Goal: Task Accomplishment & Management: Use online tool/utility

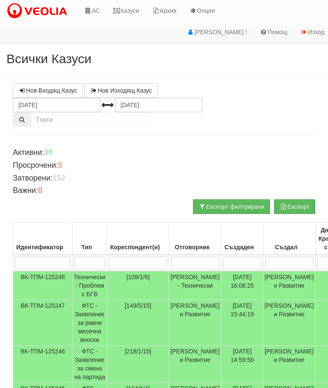
click at [131, 5] on link "Казуси" at bounding box center [125, 10] width 39 height 21
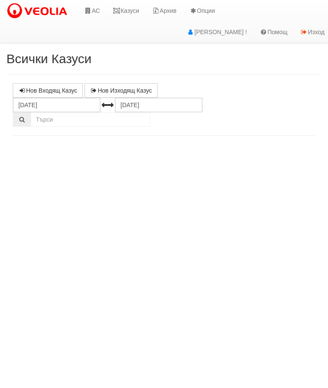
select select "10"
select select "1"
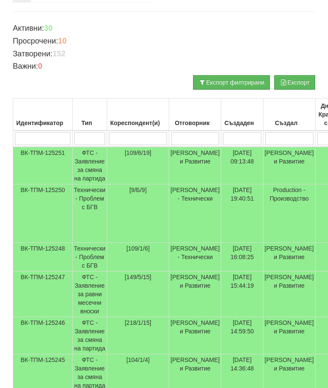
scroll to position [112, 0]
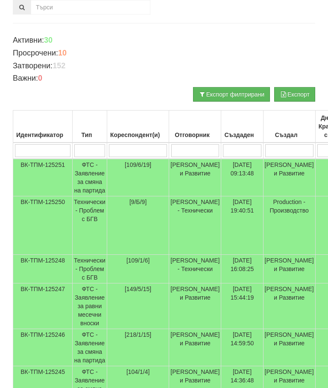
click at [94, 215] on td "Технически - Проблем с БГВ" at bounding box center [90, 225] width 35 height 58
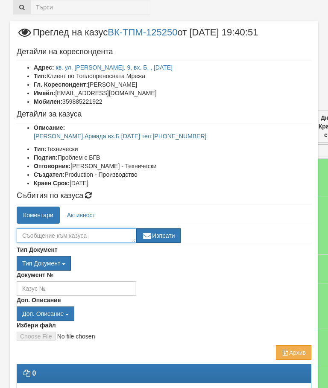
click at [35, 233] on textarea at bounding box center [76, 235] width 119 height 15
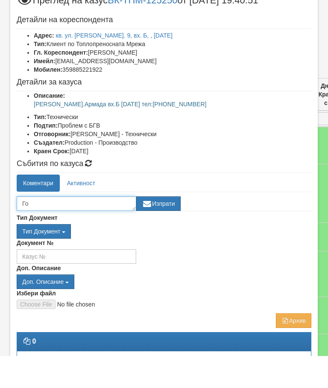
type textarea "Г"
type textarea "Сменена задвишка бгв"
click at [166, 228] on button "Изпрати" at bounding box center [158, 235] width 44 height 15
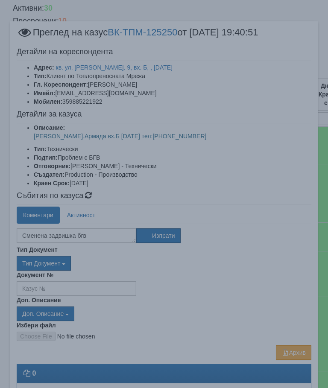
scroll to position [21, 0]
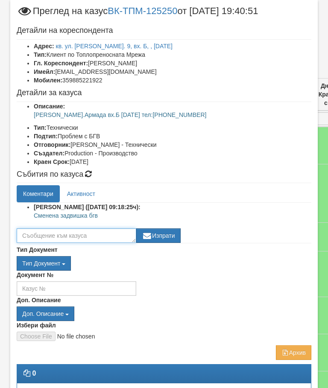
click at [37, 235] on textarea at bounding box center [76, 235] width 119 height 15
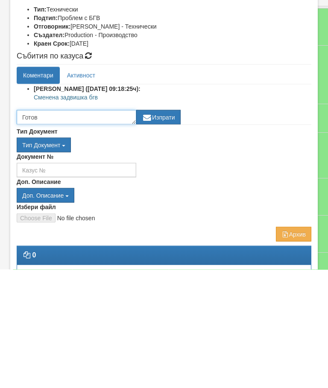
type textarea "Готов"
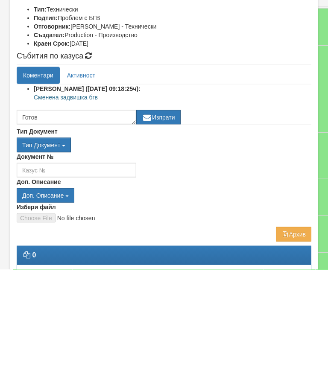
click at [172, 228] on button "Изпрати" at bounding box center [158, 235] width 44 height 15
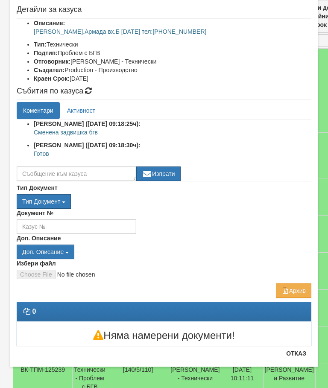
scroll to position [105, 0]
click at [297, 352] on button "Отказ" at bounding box center [296, 354] width 30 height 14
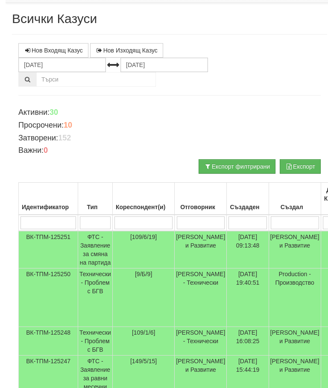
scroll to position [0, 0]
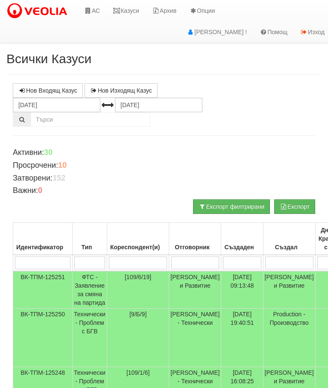
click at [127, 15] on link "Казуси" at bounding box center [125, 10] width 39 height 21
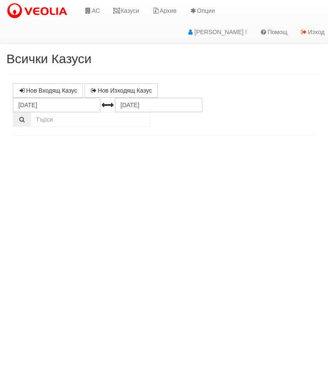
select select "10"
select select "1"
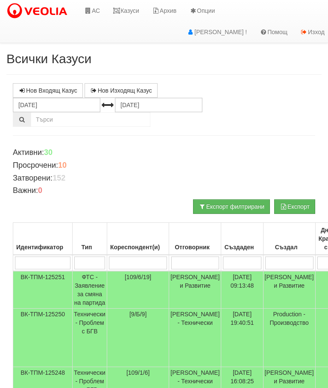
scroll to position [22, 0]
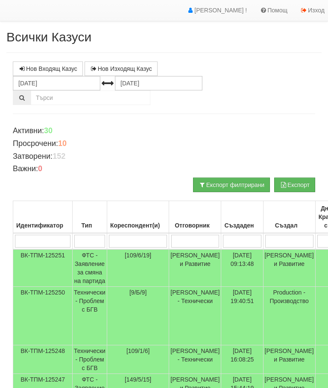
click at [94, 349] on td "Технически - Проблем с БГВ" at bounding box center [90, 359] width 35 height 29
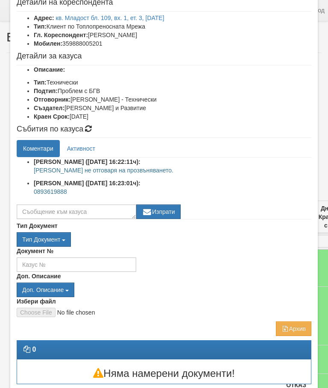
scroll to position [49, 0]
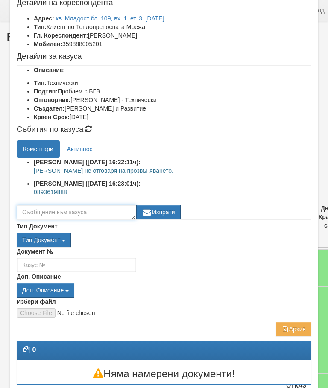
click at [44, 211] on textarea at bounding box center [76, 212] width 119 height 15
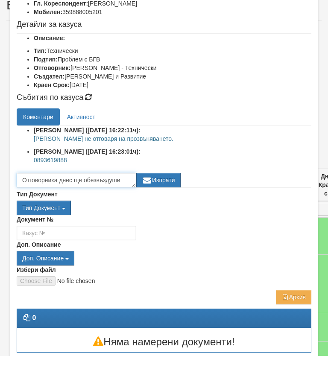
type textarea "Отговорника днес ще обезвъздуши"
click at [174, 205] on button "Изпрати" at bounding box center [158, 212] width 44 height 15
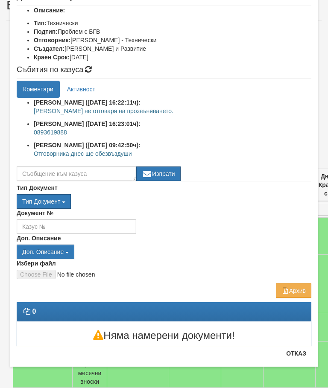
scroll to position [109, 0]
click at [298, 356] on button "Отказ" at bounding box center [296, 354] width 30 height 14
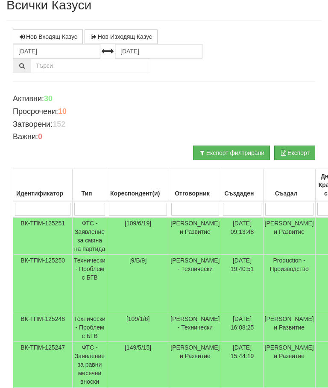
scroll to position [0, 0]
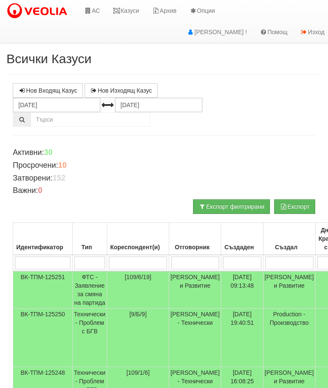
click at [96, 11] on link "АС" at bounding box center [92, 10] width 29 height 21
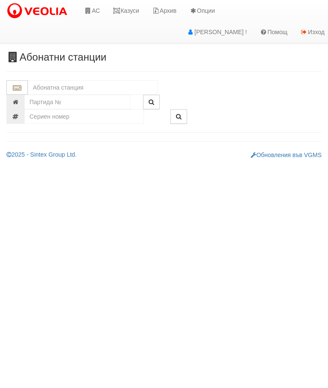
click at [45, 84] on input "text" at bounding box center [93, 87] width 130 height 15
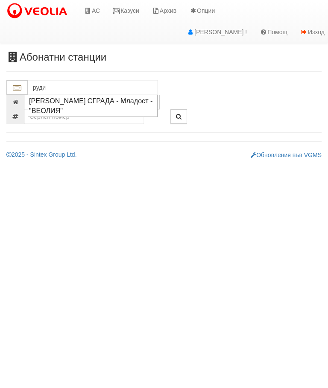
click at [44, 107] on div "РУДИ АН СГРАДА - Младост - "ВЕОЛИЯ"" at bounding box center [92, 106] width 127 height 20
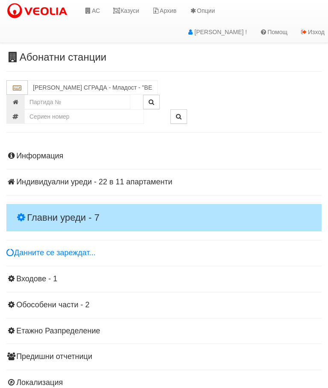
click at [30, 210] on h4 "Главни уреди - 7" at bounding box center [163, 217] width 315 height 27
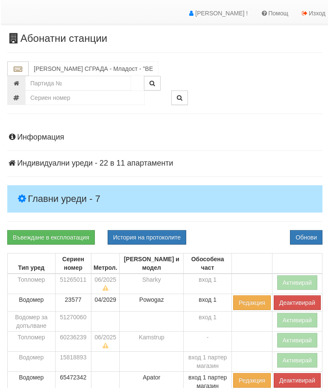
scroll to position [19, 0]
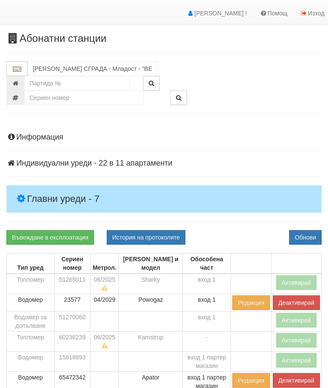
click at [299, 280] on button "Активирай" at bounding box center [296, 282] width 41 height 15
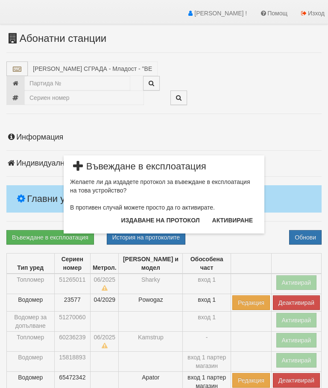
click at [190, 221] on button "Издаване на протокол" at bounding box center [160, 220] width 89 height 14
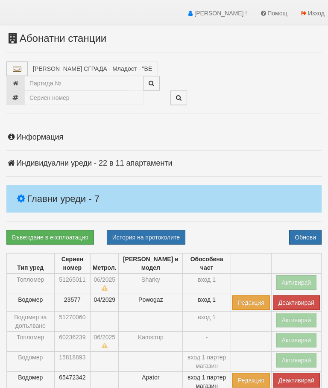
scroll to position [51, 0]
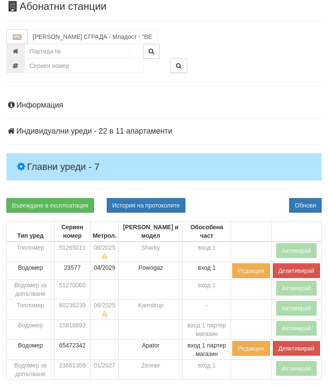
click at [311, 205] on button "Обнови" at bounding box center [305, 205] width 32 height 15
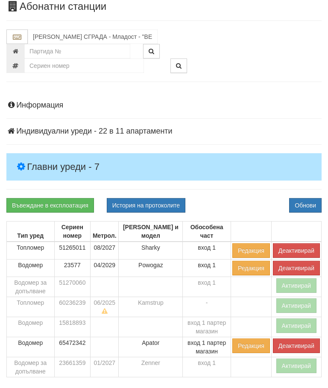
click at [300, 303] on button "Активирай" at bounding box center [296, 305] width 41 height 15
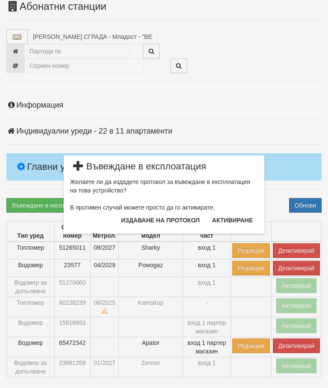
click at [186, 222] on button "Издаване на протокол" at bounding box center [160, 220] width 89 height 14
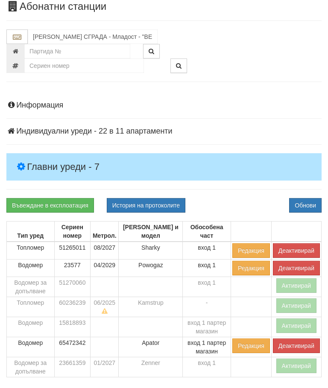
click at [309, 201] on button "Обнови" at bounding box center [305, 205] width 32 height 15
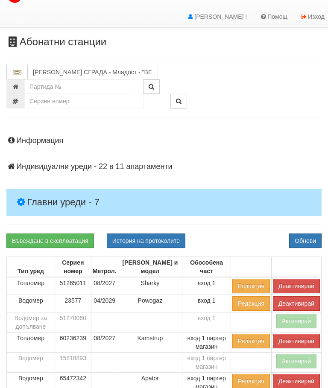
scroll to position [0, 0]
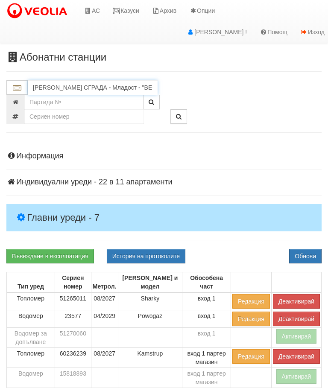
click at [44, 86] on input "РУДИ АН СГРАДА - Младост - "ВЕОЛИЯ"" at bounding box center [93, 87] width 130 height 15
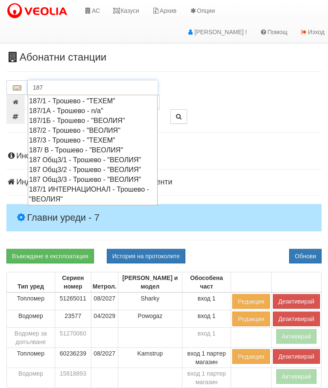
click at [43, 146] on div "187/ В - Трошево - "ВЕОЛИЯ"" at bounding box center [92, 150] width 127 height 10
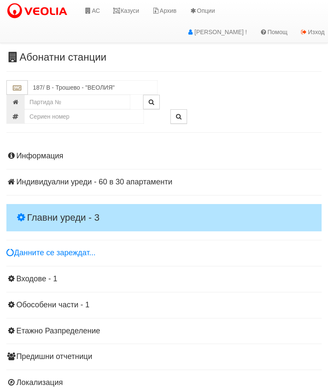
click at [29, 207] on h4 "Главни уреди - 3" at bounding box center [163, 217] width 315 height 27
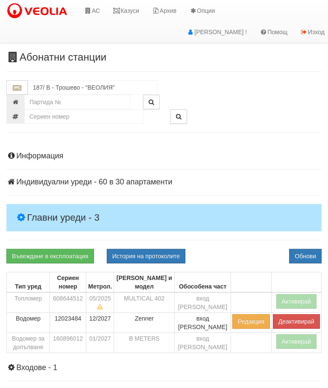
click at [301, 299] on button "Активирай" at bounding box center [296, 301] width 41 height 15
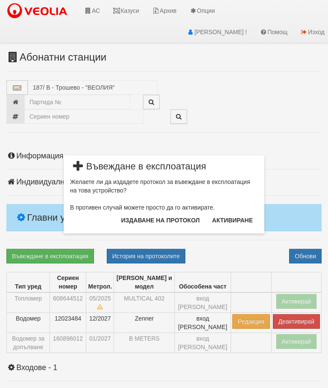
click at [175, 220] on button "Издаване на протокол" at bounding box center [160, 220] width 89 height 14
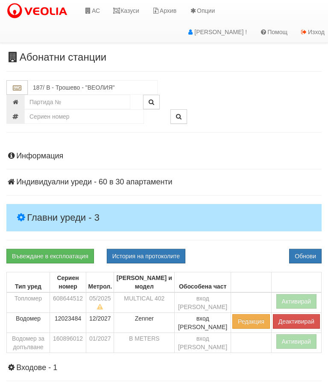
click at [314, 251] on button "Обнови" at bounding box center [305, 256] width 32 height 15
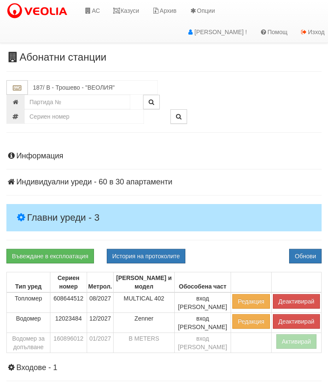
click at [298, 336] on button "Активирай" at bounding box center [296, 341] width 41 height 15
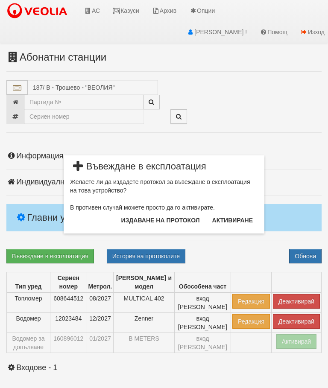
click at [192, 216] on button "Издаване на протокол" at bounding box center [160, 220] width 89 height 14
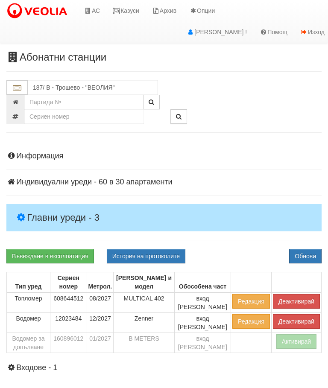
click at [310, 252] on button "Обнови" at bounding box center [305, 256] width 32 height 15
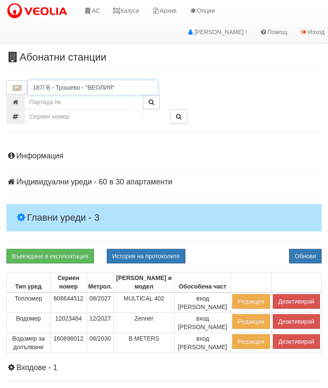
click at [49, 84] on input "187/ В - Трошево - "ВЕОЛИЯ"" at bounding box center [93, 87] width 130 height 15
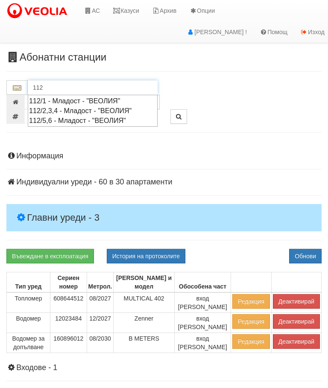
click at [49, 119] on div "112/5,6 - Младост - "ВЕОЛИЯ"" at bounding box center [92, 121] width 127 height 10
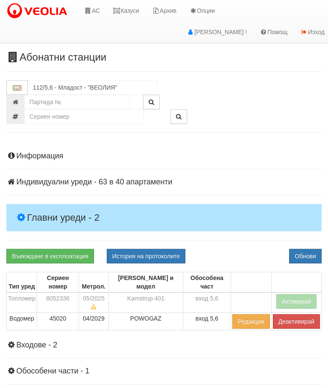
click at [300, 294] on button "Активирай" at bounding box center [296, 301] width 41 height 15
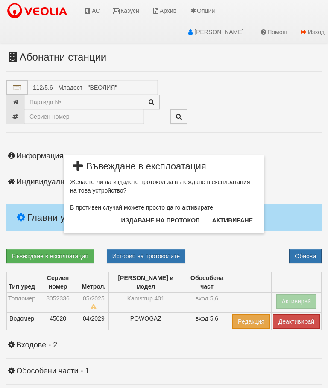
click at [174, 219] on button "Издаване на протокол" at bounding box center [160, 220] width 89 height 14
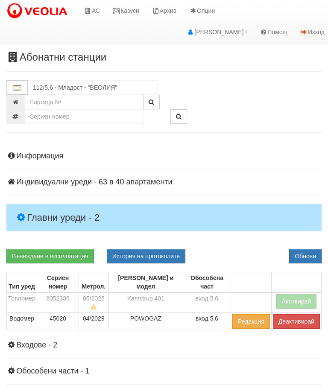
click at [310, 258] on button "Обнови" at bounding box center [305, 256] width 32 height 15
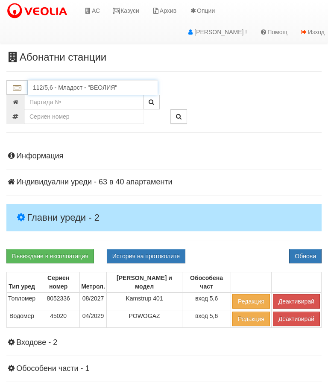
click at [52, 87] on input "112/5,6 - Младост - "ВЕОЛИЯ"" at bounding box center [93, 87] width 130 height 15
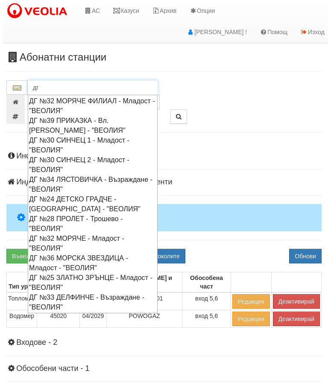
scroll to position [0, 3]
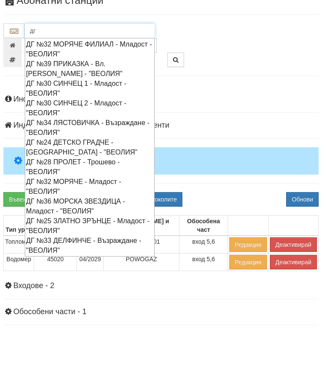
click at [52, 253] on div "ДГ №36 МОРСКА ЗВЕЗДИЦА - Младост - "ВЕОЛИЯ"" at bounding box center [89, 263] width 127 height 20
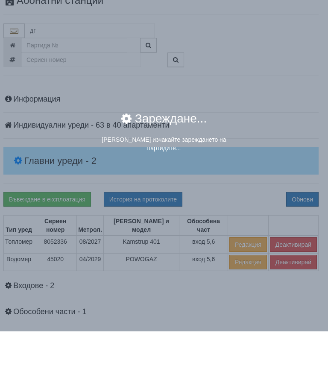
type input "ДГ №36 МОРСКА ЗВЕЗДИЦА - Младост - "ВЕОЛИЯ""
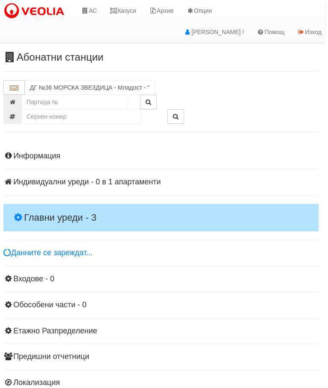
click at [29, 210] on h4 "Главни уреди - 3" at bounding box center [160, 217] width 315 height 27
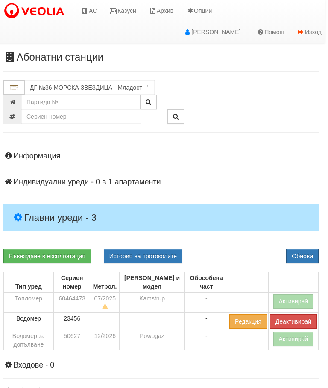
click at [296, 297] on button "Активирай" at bounding box center [293, 301] width 41 height 15
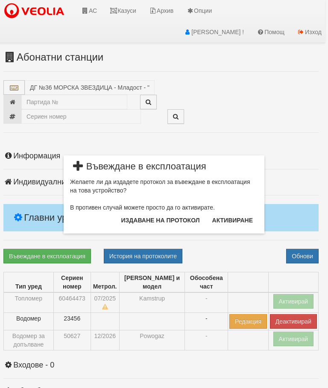
click at [184, 219] on button "Издаване на протокол" at bounding box center [160, 220] width 89 height 14
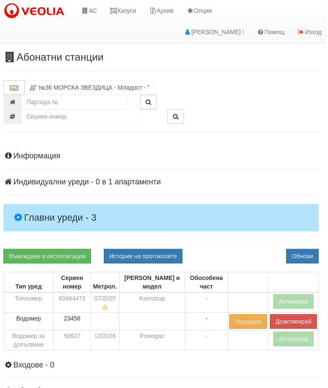
click at [310, 250] on button "Обнови" at bounding box center [302, 256] width 32 height 15
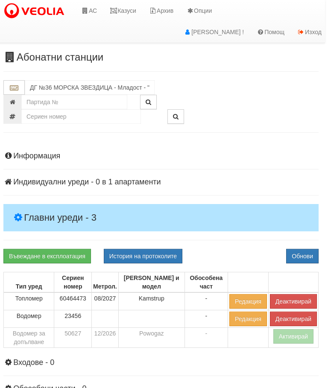
click at [297, 337] on button "Активирай" at bounding box center [293, 336] width 41 height 15
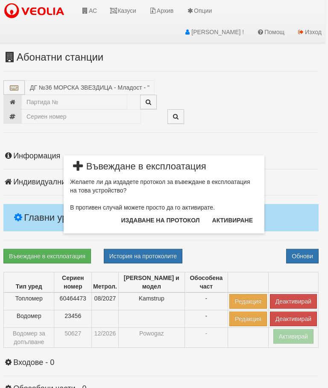
click at [190, 221] on button "Издаване на протокол" at bounding box center [160, 220] width 89 height 14
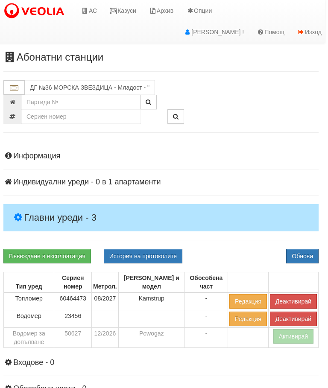
click at [309, 252] on button "Обнови" at bounding box center [302, 256] width 32 height 15
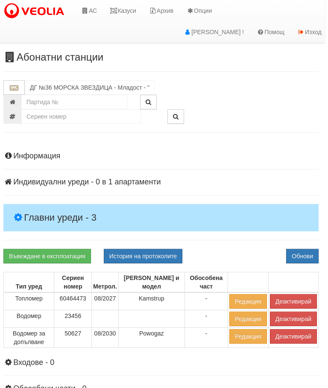
click at [167, 257] on button "История на протоколите" at bounding box center [143, 256] width 79 height 15
select select "10"
select select "1"
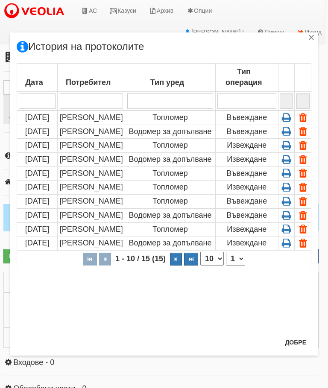
click at [289, 117] on icon at bounding box center [286, 118] width 13 height 8
click at [291, 117] on icon at bounding box center [286, 118] width 13 height 8
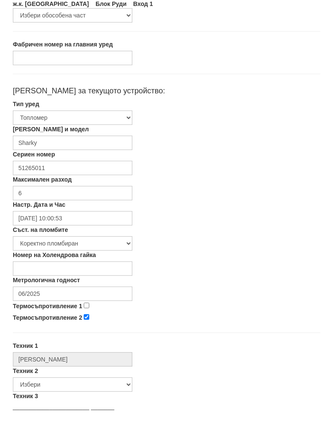
scroll to position [116, 0]
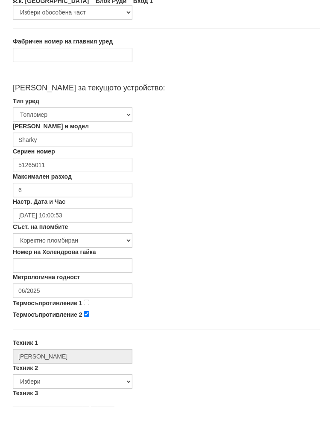
click at [282, 241] on div "Съст. на пломбите Избери Коректно пломбиран Нарушена цялост на пломбите Липсващ…" at bounding box center [166, 244] width 320 height 25
click at [56, 293] on input "06/2025" at bounding box center [72, 300] width 119 height 15
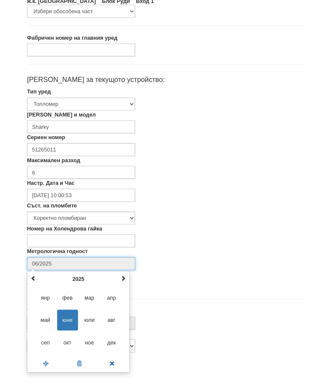
scroll to position [143, 0]
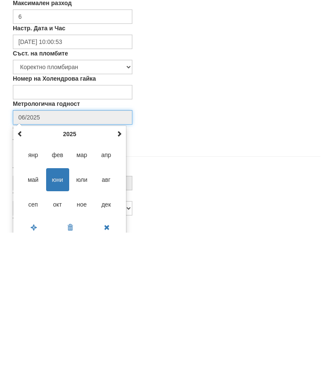
click at [118, 286] on span at bounding box center [119, 289] width 6 height 6
click at [114, 283] on th at bounding box center [119, 289] width 10 height 13
click at [106, 323] on span "авг" at bounding box center [106, 334] width 23 height 23
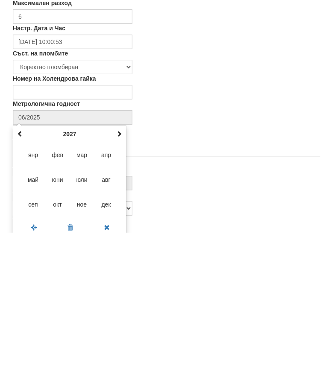
type input "08/2027"
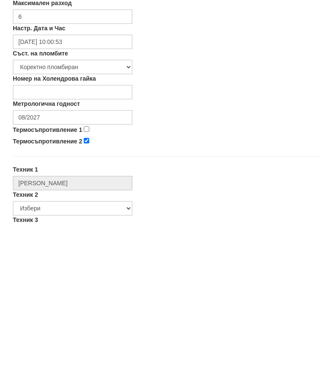
scroll to position [299, 0]
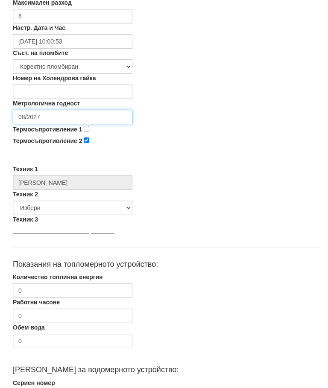
click at [87, 123] on input "08/2027" at bounding box center [72, 117] width 119 height 15
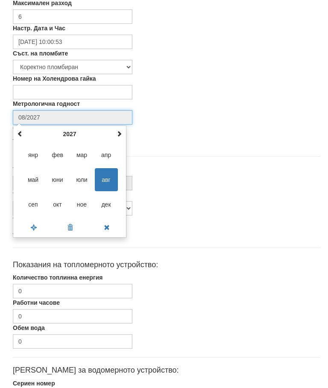
click at [107, 176] on span "авг" at bounding box center [106, 179] width 23 height 23
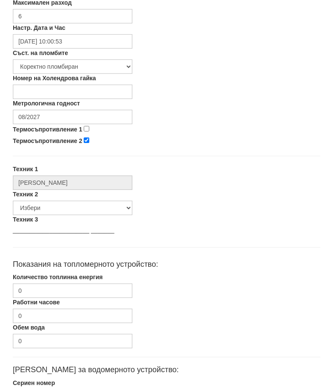
click at [88, 128] on input "Термосъпротивление 1" at bounding box center [87, 129] width 6 height 6
checkbox input "true"
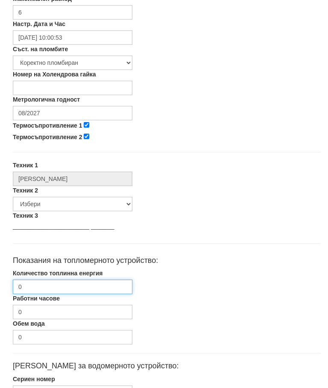
click at [56, 281] on input "0" at bounding box center [72, 287] width 119 height 15
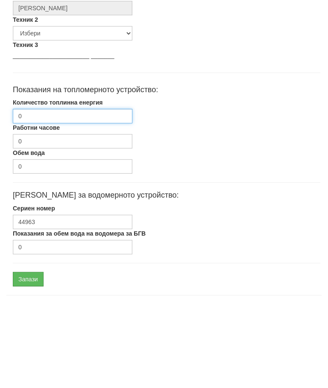
scroll to position [405, 0]
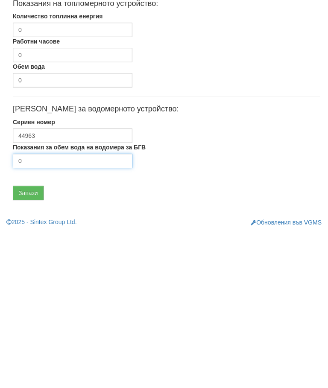
click at [61, 309] on input "0" at bounding box center [72, 316] width 119 height 15
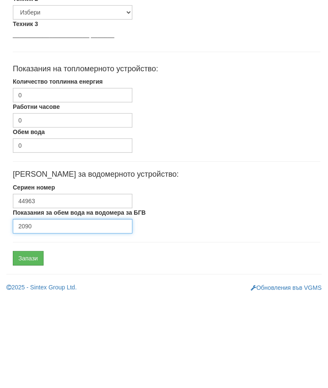
type input "2090"
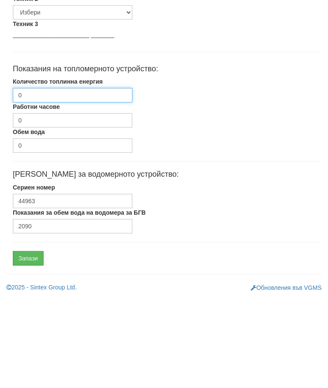
click at [61, 178] on input "0" at bounding box center [72, 185] width 119 height 15
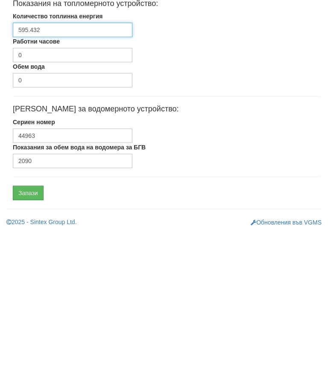
type input "595.432"
click at [29, 341] on input "Запази" at bounding box center [28, 348] width 31 height 15
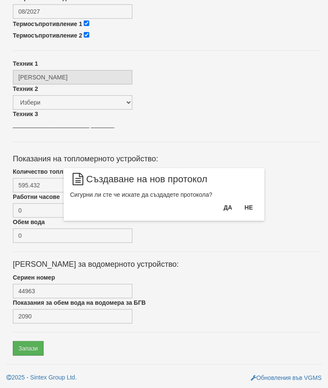
click at [228, 212] on button "Да" at bounding box center [227, 208] width 19 height 14
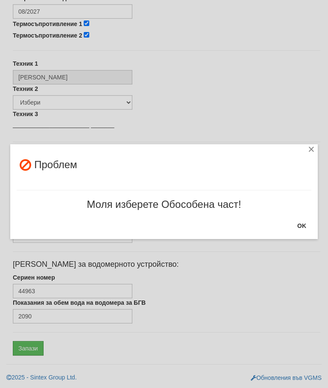
click at [301, 233] on button "OK" at bounding box center [301, 226] width 19 height 14
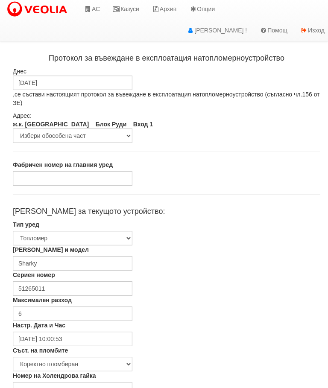
scroll to position [0, 0]
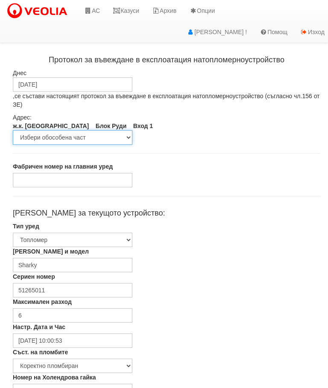
click at [47, 134] on select "Избери обособена част вход 1 партер магазин вход 1" at bounding box center [72, 137] width 119 height 15
select select "bd748efd-6ea8-e711-80d0-efa3bedae43f"
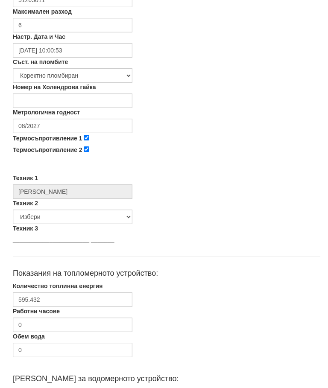
scroll to position [373, 0]
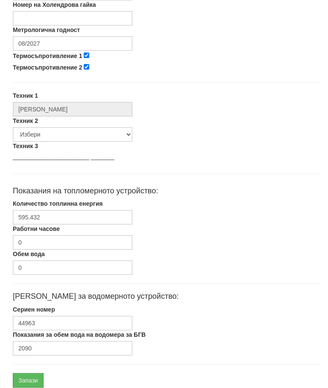
click at [27, 380] on input "Запази" at bounding box center [28, 380] width 31 height 15
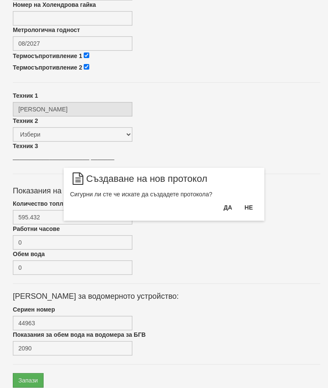
click at [224, 213] on button "Да" at bounding box center [227, 208] width 19 height 14
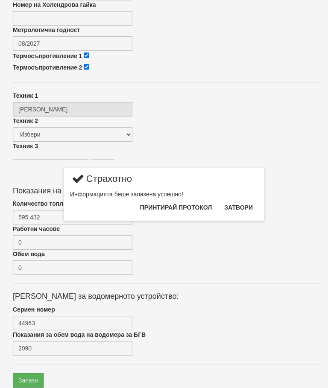
click at [241, 211] on button "Затвори" at bounding box center [238, 208] width 39 height 14
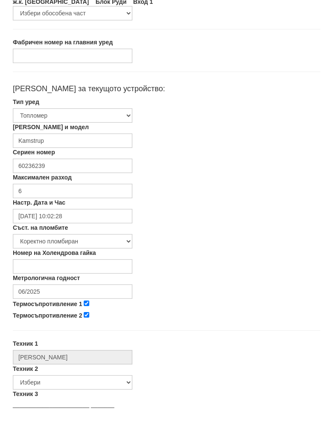
scroll to position [134, 0]
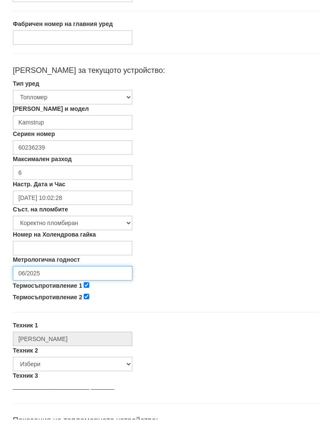
click at [61, 275] on input "06/2025" at bounding box center [72, 282] width 119 height 15
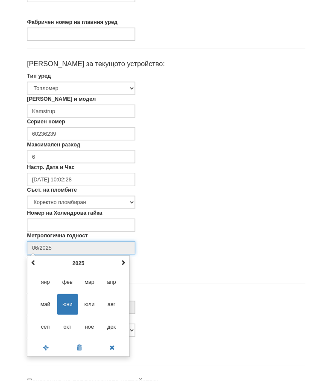
scroll to position [143, 0]
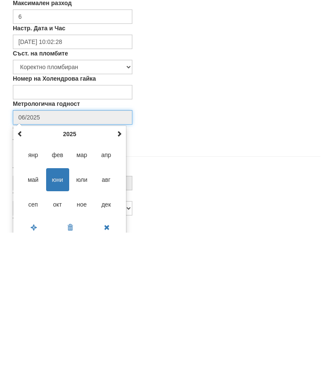
click at [119, 286] on span at bounding box center [119, 289] width 6 height 6
click at [108, 323] on span "авг" at bounding box center [106, 334] width 23 height 23
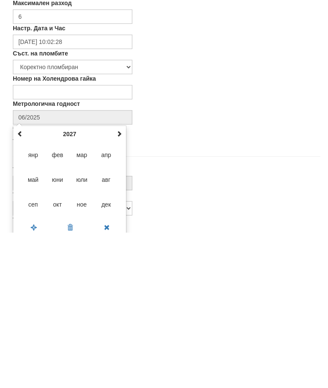
type input "08/2027"
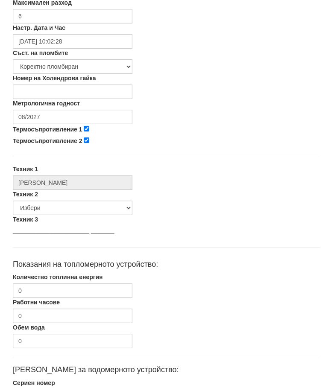
scroll to position [307, 0]
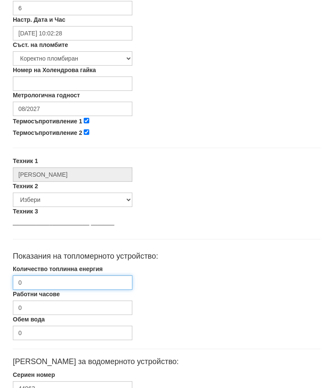
click at [58, 281] on input "0" at bounding box center [72, 282] width 119 height 15
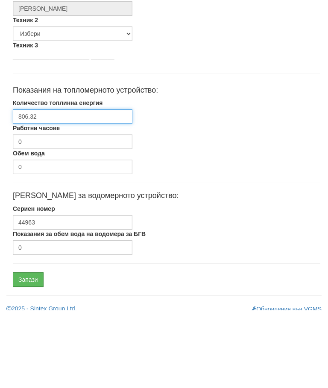
scroll to position [405, 0]
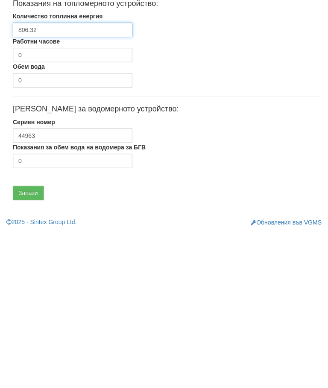
type input "806.32"
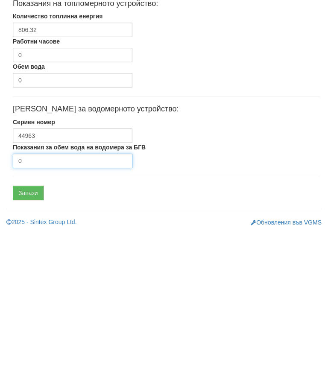
click at [46, 309] on input "0" at bounding box center [72, 316] width 119 height 15
type input "0"
click at [29, 341] on input "Запази" at bounding box center [28, 348] width 31 height 15
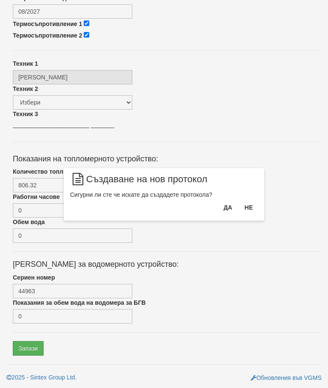
click at [227, 209] on button "Да" at bounding box center [227, 208] width 19 height 14
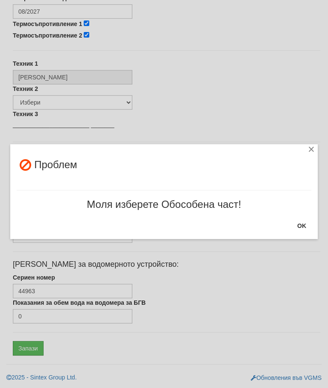
click at [310, 149] on div "×" at bounding box center [311, 150] width 9 height 9
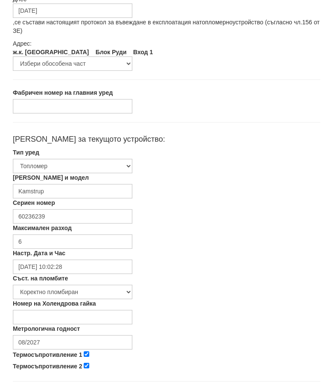
scroll to position [72, 0]
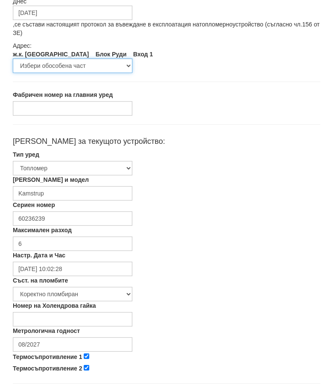
click at [34, 61] on select "Избери обособена част вход 1 партер магазин вход 1" at bounding box center [72, 65] width 119 height 15
select select "6977afe5-ecd0-e711-80d3-dd44742b69c8"
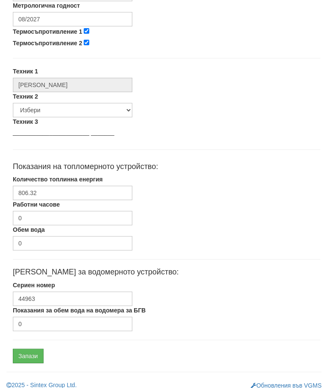
scroll to position [405, 0]
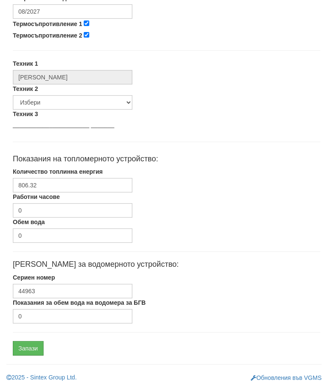
click at [26, 349] on input "Запази" at bounding box center [28, 348] width 31 height 15
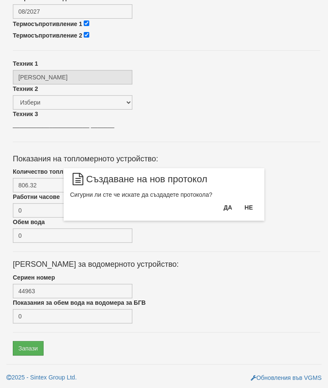
click at [231, 213] on button "Да" at bounding box center [227, 208] width 19 height 14
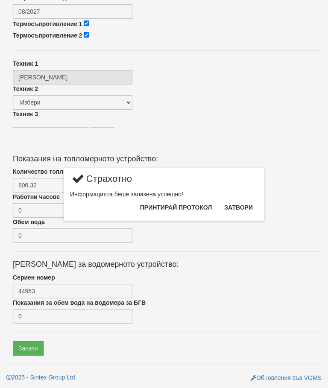
click at [248, 207] on button "Затвори" at bounding box center [238, 208] width 39 height 14
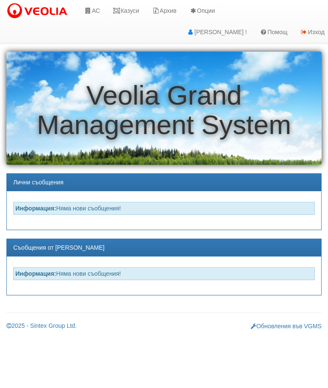
click at [128, 12] on link "Казуси" at bounding box center [125, 10] width 39 height 21
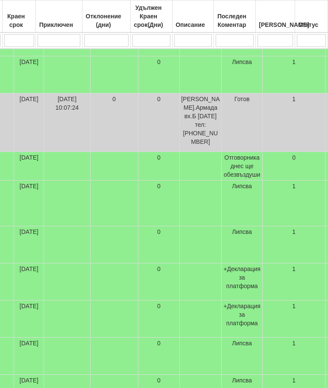
scroll to position [300, 346]
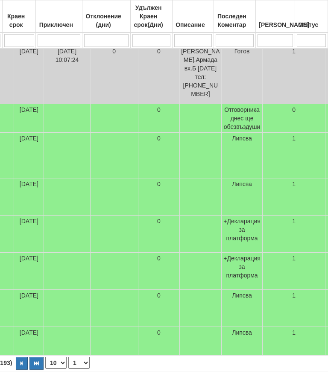
click at [16, 370] on button "button" at bounding box center [22, 363] width 12 height 13
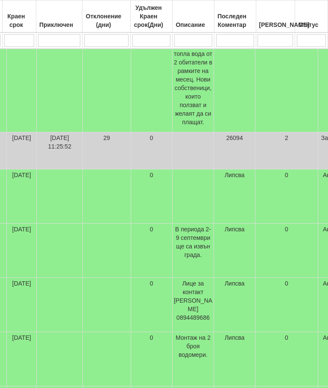
select select "2"
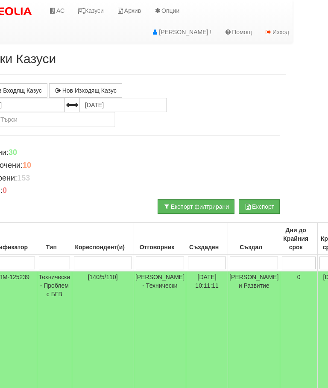
scroll to position [0, 0]
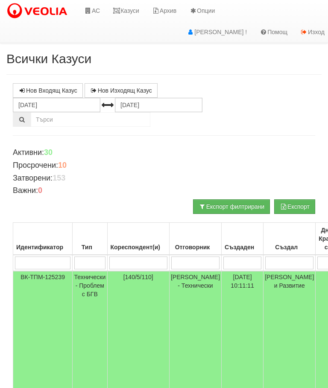
click at [131, 7] on link "Казуси" at bounding box center [125, 10] width 39 height 21
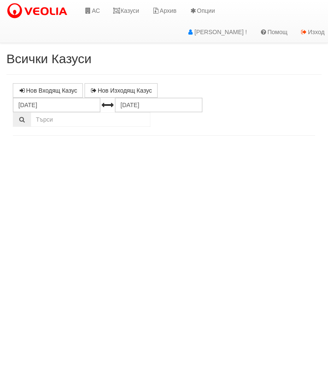
select select "10"
select select "1"
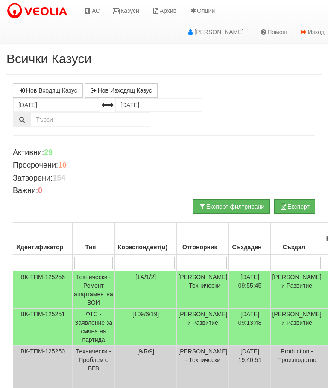
click at [93, 11] on link "АС" at bounding box center [92, 10] width 29 height 21
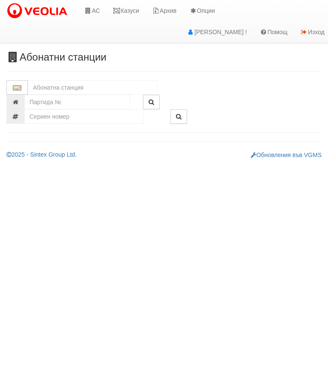
click at [125, 12] on link "Казуси" at bounding box center [125, 10] width 39 height 21
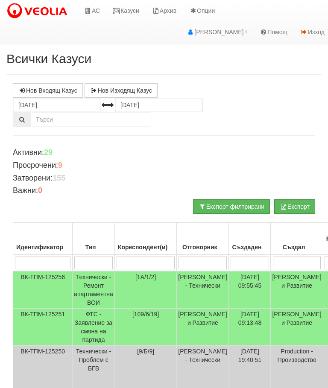
select select "10"
select select "1"
click at [131, 15] on link "Казуси" at bounding box center [125, 10] width 39 height 21
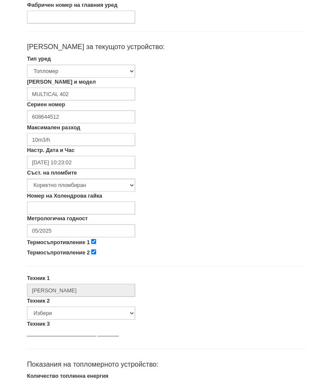
scroll to position [154, 0]
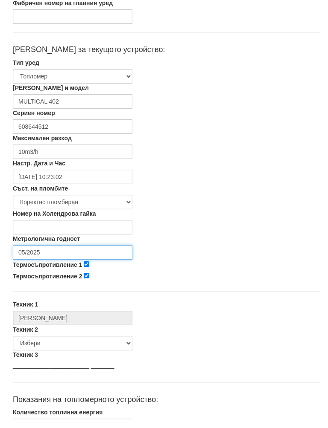
click at [52, 254] on input "05/2025" at bounding box center [72, 261] width 119 height 15
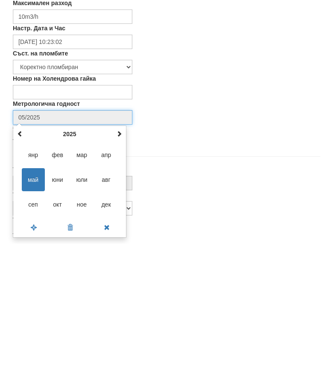
click at [121, 275] on span at bounding box center [119, 278] width 6 height 6
click at [119, 275] on span at bounding box center [119, 278] width 6 height 6
click at [111, 312] on span "авг" at bounding box center [106, 323] width 23 height 23
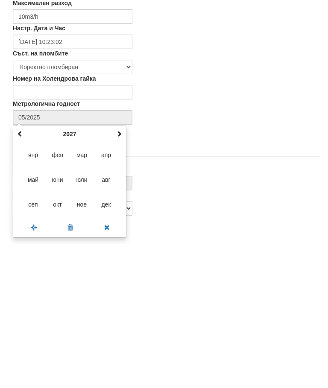
type input "08/2027"
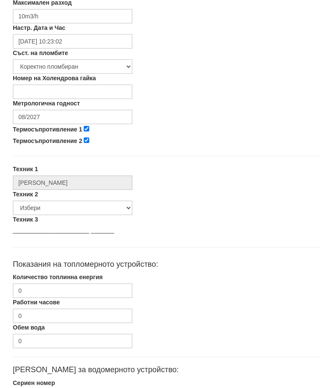
scroll to position [297, 0]
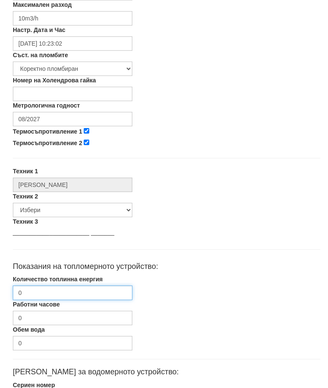
click at [57, 287] on input "0" at bounding box center [72, 293] width 119 height 15
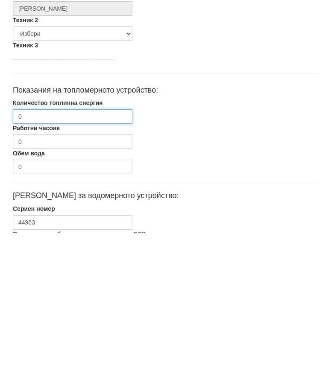
click at [52, 265] on input "0" at bounding box center [72, 272] width 119 height 15
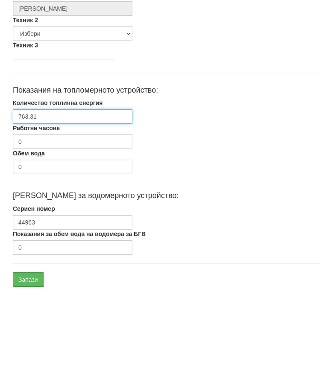
scroll to position [405, 0]
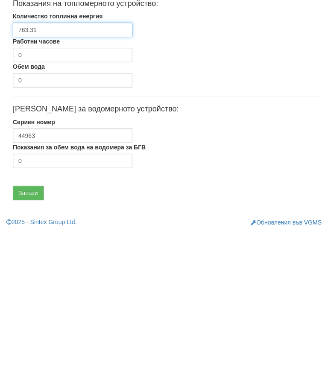
type input "763.31"
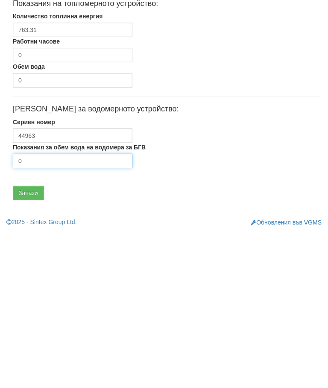
click at [55, 309] on input "0" at bounding box center [72, 316] width 119 height 15
type input "3082"
click at [29, 341] on input "Запази" at bounding box center [28, 348] width 31 height 15
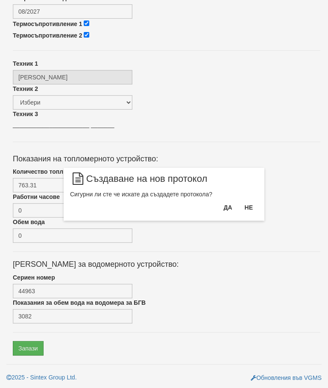
click at [226, 212] on button "Да" at bounding box center [227, 208] width 19 height 14
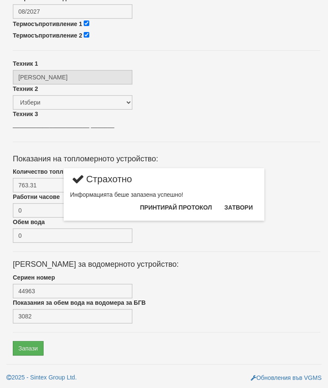
click at [240, 207] on button "Затвори" at bounding box center [238, 208] width 39 height 14
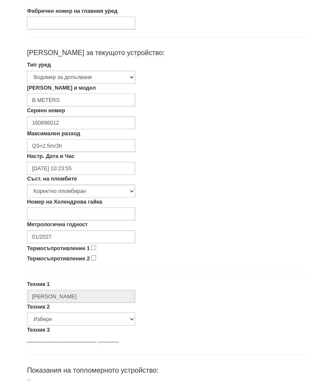
scroll to position [154, 0]
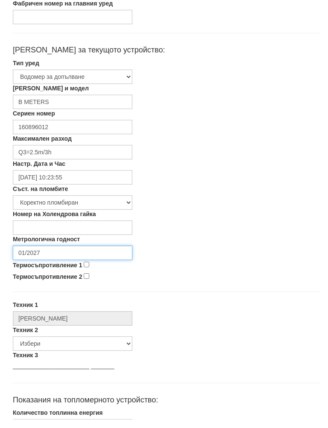
click at [56, 254] on input "01/2027" at bounding box center [72, 261] width 119 height 15
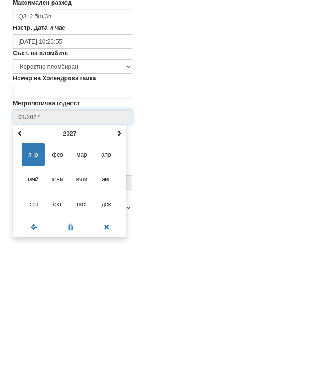
click at [109, 312] on span "авг" at bounding box center [106, 323] width 23 height 23
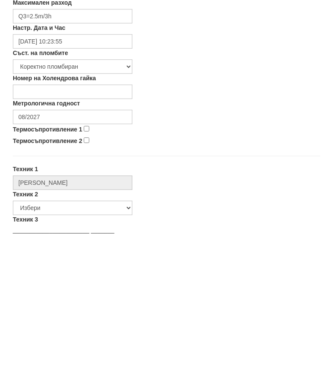
scroll to position [299, 0]
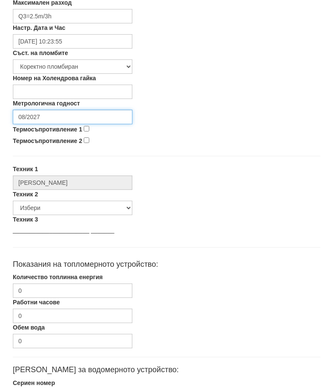
click at [67, 114] on input "08/2027" at bounding box center [72, 117] width 119 height 15
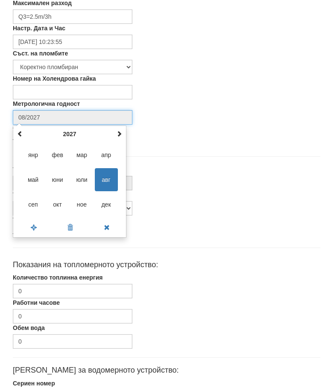
click at [122, 137] on th at bounding box center [119, 134] width 10 height 13
click at [122, 135] on th at bounding box center [119, 134] width 10 height 13
click at [119, 136] on span at bounding box center [119, 134] width 6 height 6
click at [111, 181] on span "авг" at bounding box center [106, 179] width 23 height 23
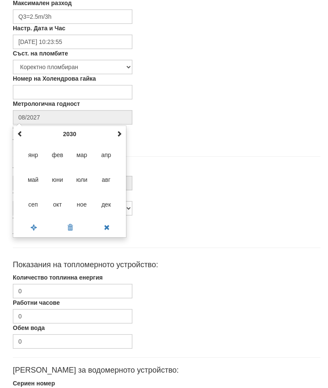
type input "08/2030"
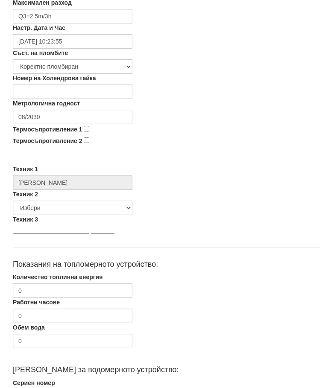
click at [85, 128] on input "Термосъпротивление 1" at bounding box center [87, 129] width 6 height 6
checkbox input "true"
click at [89, 140] on input "Термосъпротивление 2" at bounding box center [87, 141] width 6 height 6
checkbox input "true"
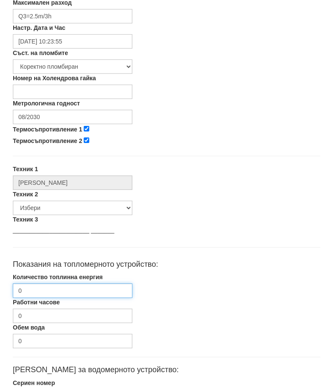
click at [55, 288] on input "0" at bounding box center [72, 291] width 119 height 15
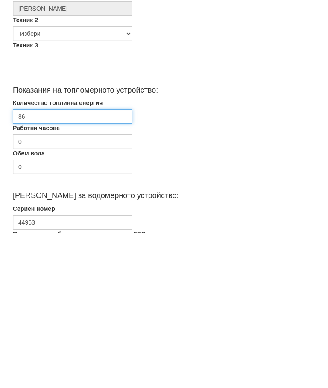
type input "8"
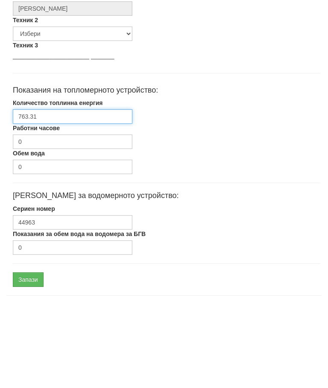
scroll to position [399, 0]
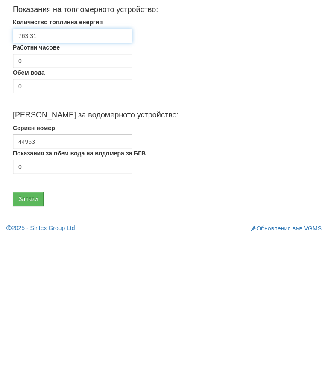
type input "763.31"
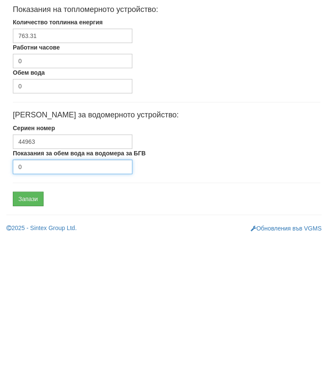
click at [59, 315] on input "0" at bounding box center [72, 322] width 119 height 15
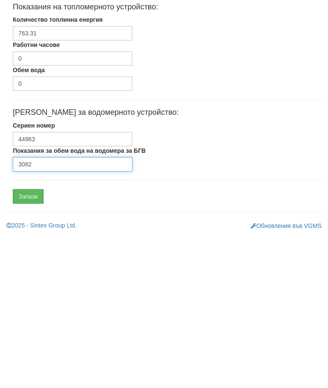
type input "3082"
click at [29, 344] on input "Запази" at bounding box center [28, 351] width 31 height 15
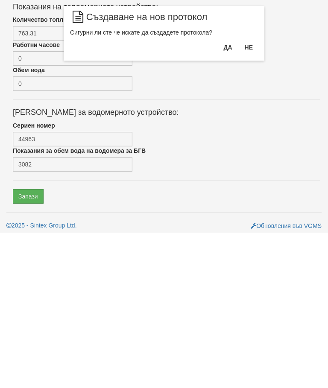
scroll to position [405, 0]
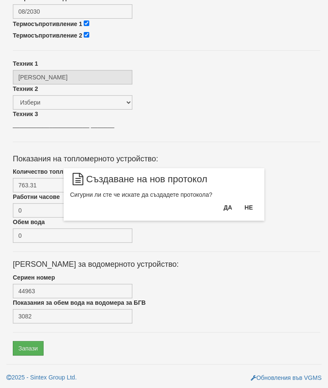
click at [229, 209] on button "Да" at bounding box center [227, 208] width 19 height 14
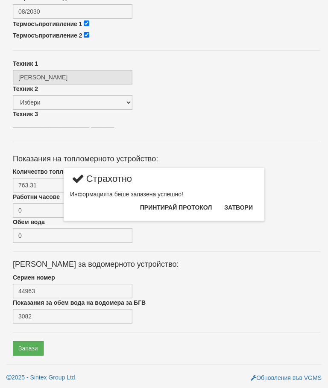
click at [247, 208] on button "Затвори" at bounding box center [238, 208] width 39 height 14
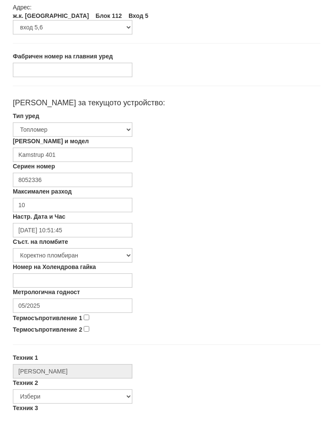
scroll to position [104, 0]
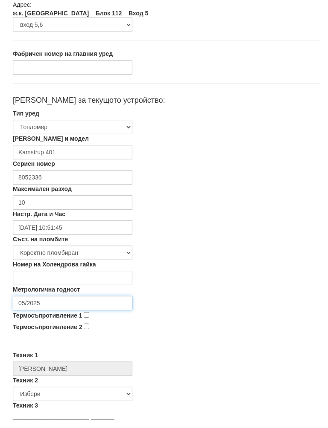
click at [84, 305] on input "05/2025" at bounding box center [72, 312] width 119 height 15
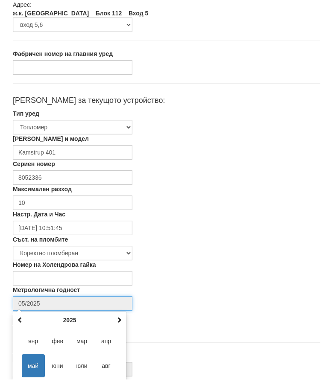
scroll to position [143, 0]
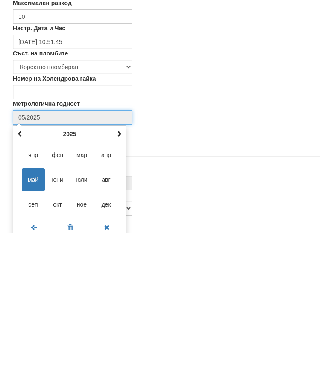
click at [119, 296] on td "янр фев мар апр май юни юли авг сеп окт ное дек" at bounding box center [69, 335] width 109 height 79
click at [118, 283] on th at bounding box center [119, 289] width 10 height 13
click at [119, 283] on th at bounding box center [119, 289] width 10 height 13
click at [106, 323] on span "авг" at bounding box center [106, 334] width 23 height 23
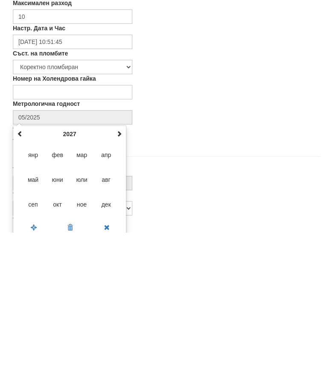
type input "08/2027"
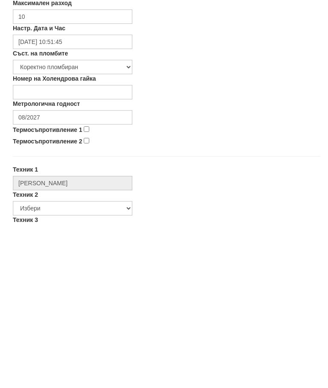
scroll to position [299, 0]
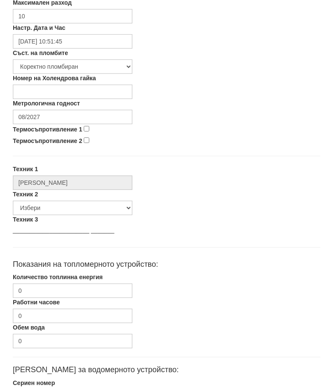
click at [89, 130] on input "Термосъпротивление 1" at bounding box center [87, 129] width 6 height 6
checkbox input "true"
click at [89, 141] on input "Термосъпротивление 2" at bounding box center [87, 141] width 6 height 6
checkbox input "true"
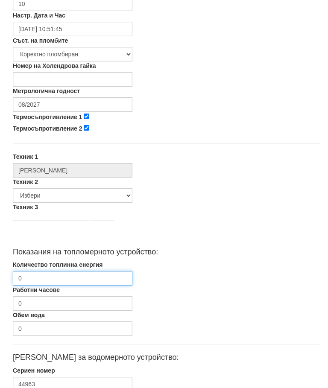
click at [52, 273] on input "0" at bounding box center [72, 278] width 119 height 15
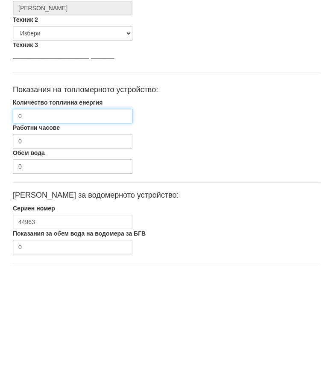
scroll to position [405, 0]
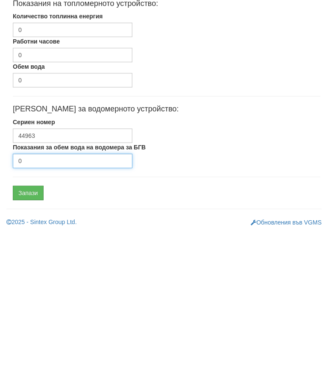
click at [65, 309] on input "0" at bounding box center [72, 316] width 119 height 15
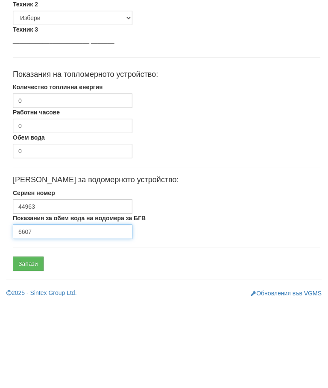
type input "6607"
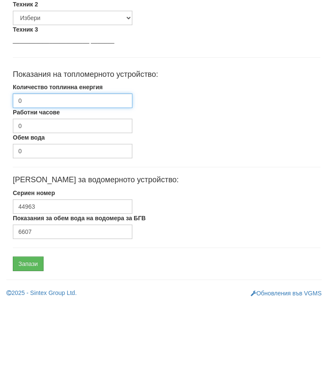
click at [55, 178] on input "0" at bounding box center [72, 185] width 119 height 15
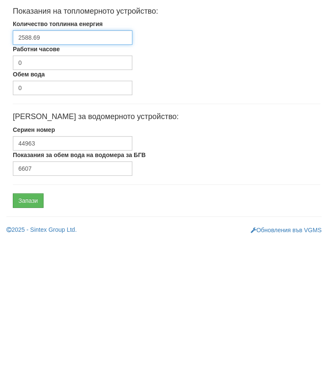
type input "2588.69"
click at [32, 341] on input "Запази" at bounding box center [28, 348] width 31 height 15
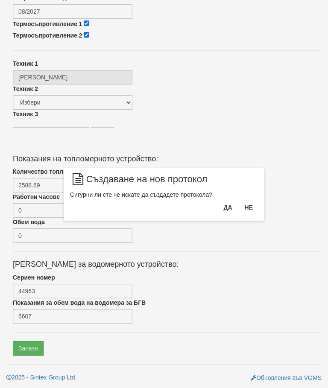
click at [230, 213] on button "Да" at bounding box center [227, 208] width 19 height 14
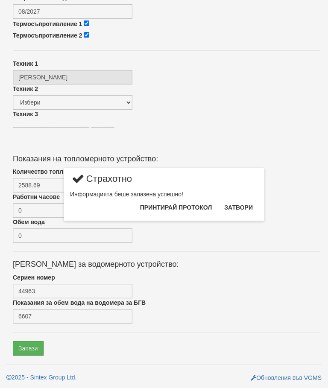
click at [244, 214] on button "Затвори" at bounding box center [238, 208] width 39 height 14
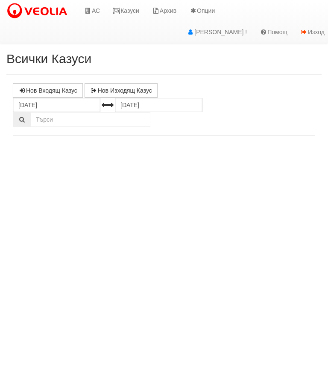
select select "10"
select select "1"
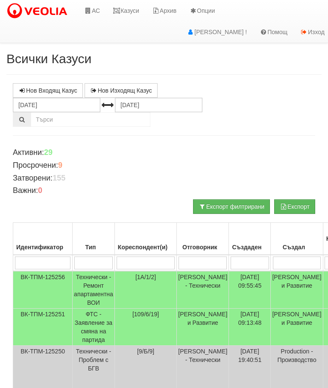
click at [126, 13] on link "Казуси" at bounding box center [125, 10] width 39 height 21
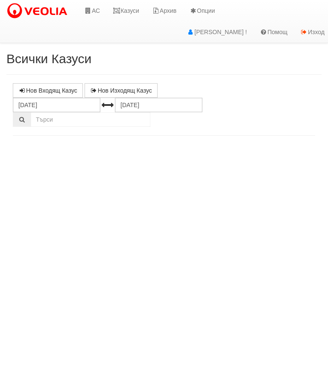
select select "10"
select select "1"
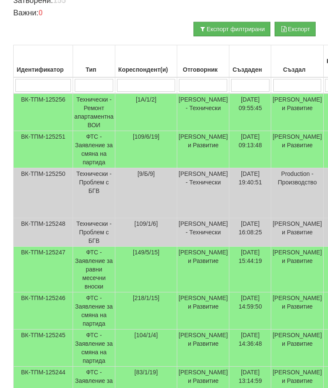
scroll to position [178, 0]
click at [90, 232] on td "Технически - Проблем с БГВ" at bounding box center [94, 232] width 42 height 29
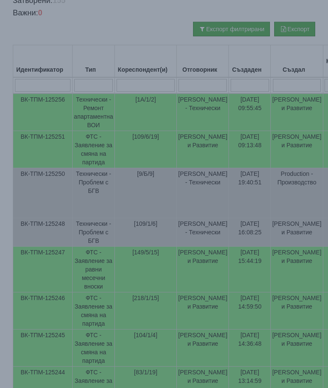
select select "10"
select select "1"
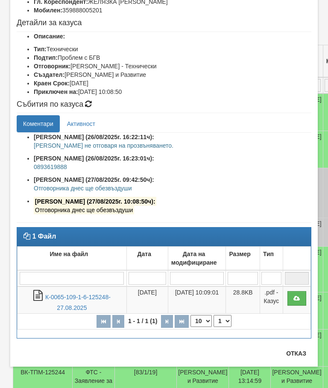
scroll to position [83, 0]
click at [298, 353] on button "Отказ" at bounding box center [296, 354] width 30 height 14
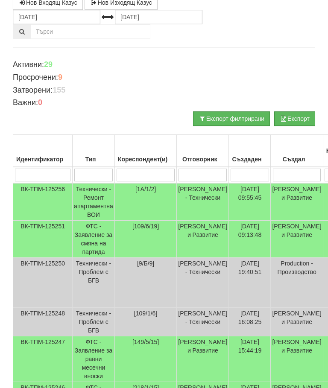
scroll to position [0, 0]
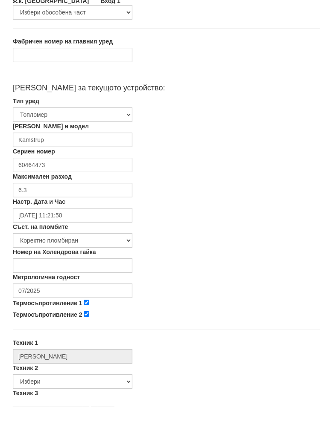
scroll to position [141, 0]
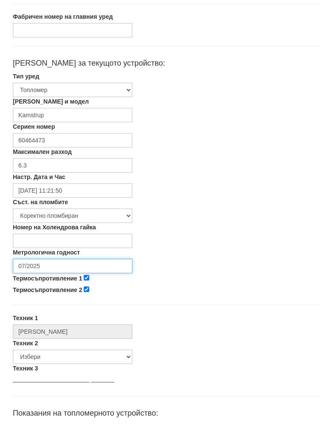
click at [59, 268] on input "07/2025" at bounding box center [72, 275] width 119 height 15
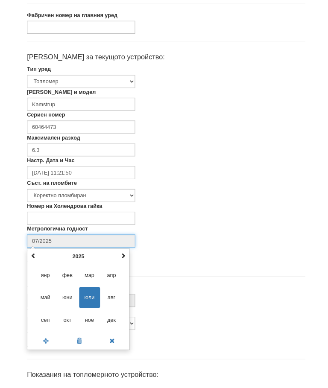
scroll to position [143, 0]
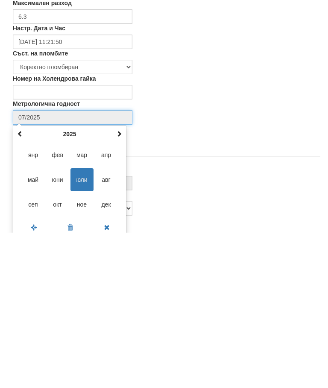
click at [122, 286] on span at bounding box center [119, 289] width 6 height 6
click at [119, 286] on span at bounding box center [119, 289] width 6 height 6
click at [105, 323] on span "авг" at bounding box center [106, 334] width 23 height 23
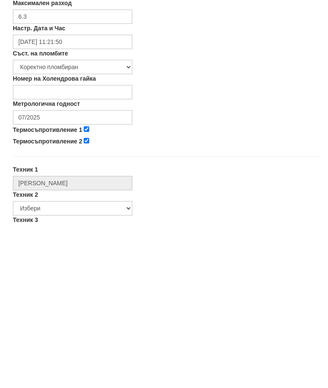
type input "08/2027"
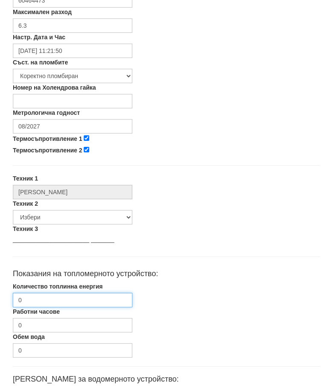
click at [60, 299] on input "0" at bounding box center [72, 300] width 119 height 15
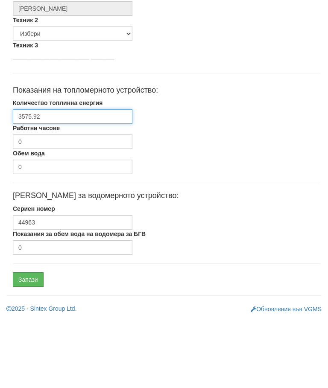
scroll to position [405, 0]
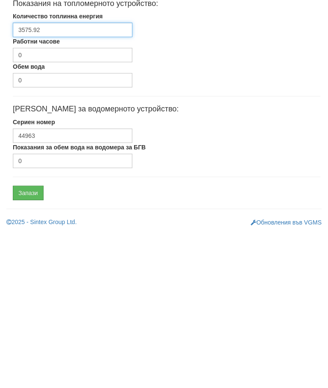
type input "3575.92"
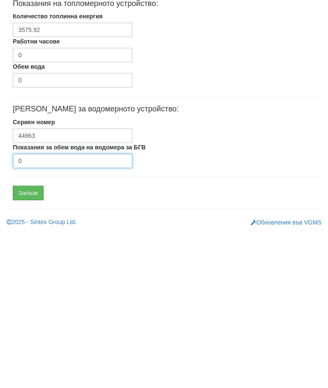
click at [55, 309] on input "0" at bounding box center [72, 316] width 119 height 15
type input "2528"
click at [30, 341] on input "Запази" at bounding box center [28, 348] width 31 height 15
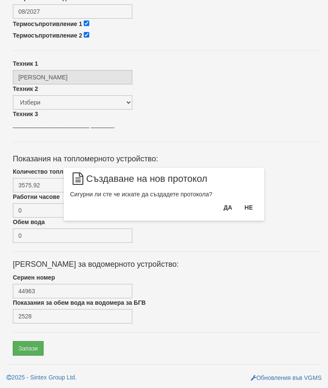
click at [228, 214] on button "Да" at bounding box center [227, 208] width 19 height 14
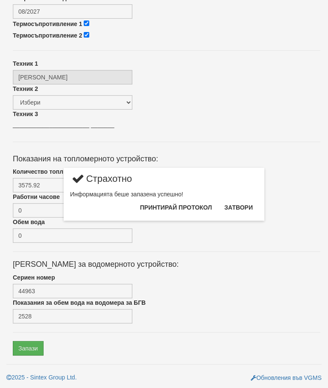
click at [243, 210] on button "Затвори" at bounding box center [238, 208] width 39 height 14
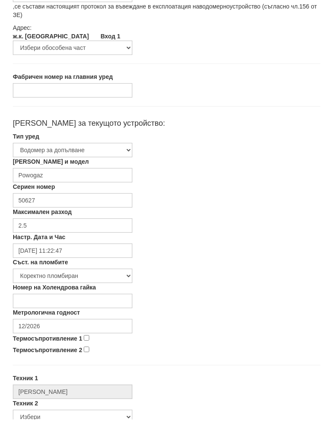
scroll to position [95, 0]
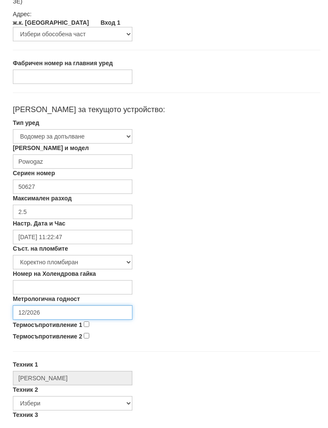
click at [58, 314] on input "12/2026" at bounding box center [72, 321] width 119 height 15
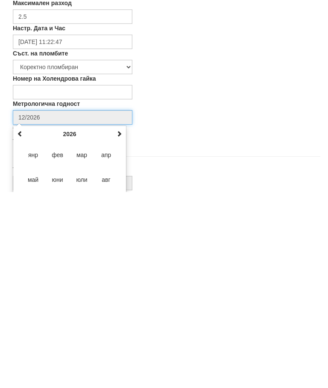
scroll to position [143, 0]
click at [121, 286] on span at bounding box center [119, 289] width 6 height 6
click at [123, 283] on th at bounding box center [119, 289] width 10 height 13
click at [121, 286] on span at bounding box center [119, 289] width 6 height 6
click at [119, 286] on span at bounding box center [119, 289] width 6 height 6
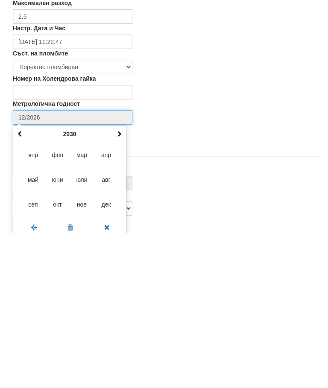
click at [107, 323] on span "авг" at bounding box center [106, 334] width 23 height 23
type input "08/2030"
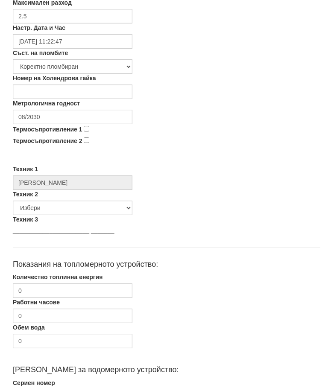
click at [86, 131] on input "Термосъпротивление 1" at bounding box center [87, 129] width 6 height 6
checkbox input "true"
click at [89, 140] on input "Термосъпротивление 2" at bounding box center [87, 141] width 6 height 6
checkbox input "true"
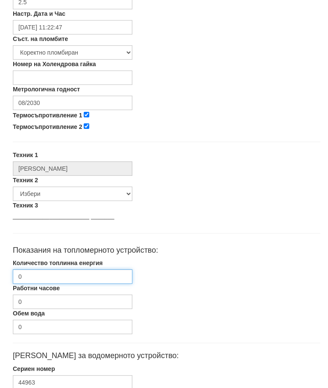
click at [49, 277] on input "0" at bounding box center [72, 276] width 119 height 15
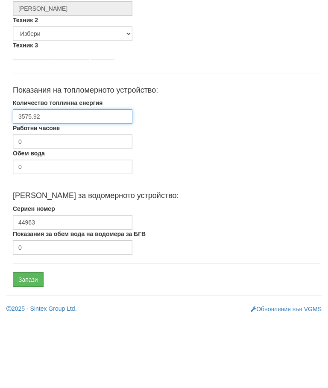
scroll to position [405, 0]
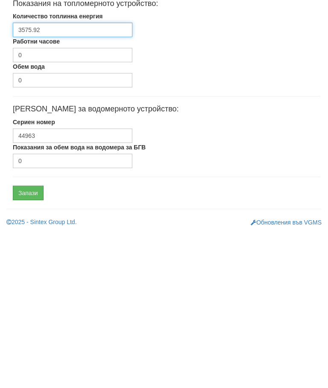
type input "3575.92"
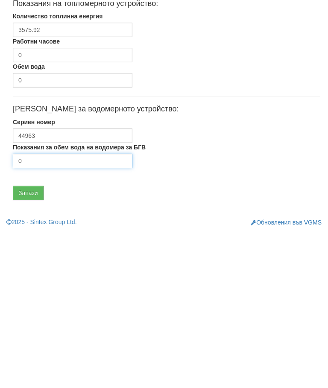
click at [52, 309] on input "0" at bounding box center [72, 316] width 119 height 15
type input "2528"
click at [28, 341] on input "Запази" at bounding box center [28, 348] width 31 height 15
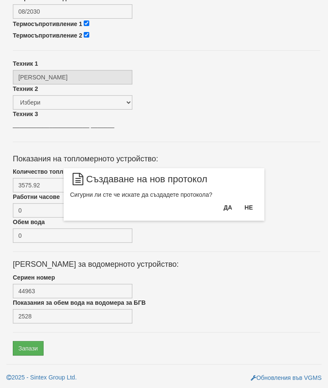
click at [229, 210] on button "Да" at bounding box center [227, 208] width 19 height 14
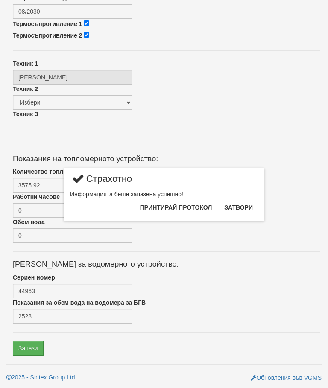
click at [245, 208] on button "Затвори" at bounding box center [238, 208] width 39 height 14
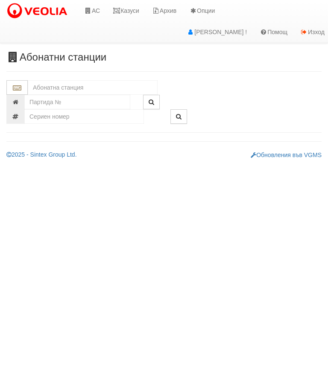
click at [55, 78] on div "Абонатни станции" at bounding box center [164, 106] width 328 height 108
click at [46, 85] on input "text" at bounding box center [93, 87] width 130 height 15
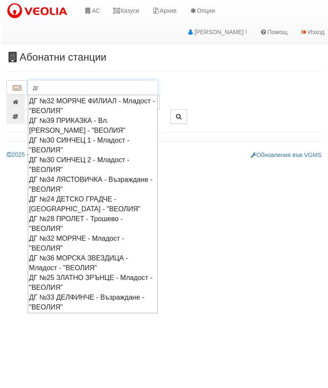
scroll to position [0, 1]
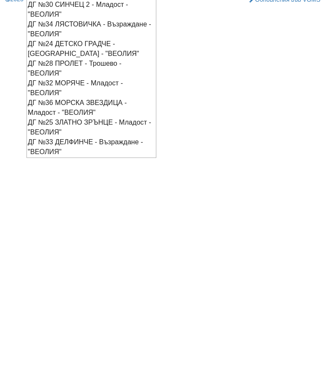
click at [54, 253] on div "ДГ №36 МОРСКА ЗВЕЗДИЦА - Младост - "ВЕОЛИЯ"" at bounding box center [91, 263] width 127 height 20
type input "ДГ №36 МОРСКА ЗВЕЗДИЦА - Младост - "ВЕОЛИЯ""
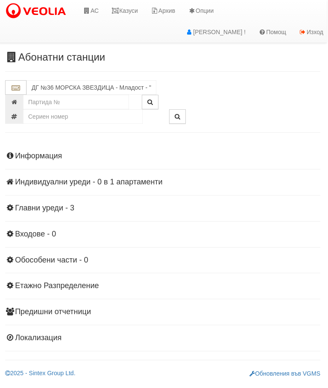
click at [32, 200] on div "Информация Параметри Брой Апартаменти: 1 Ползватели 07/2025 0 %" at bounding box center [162, 246] width 315 height 210
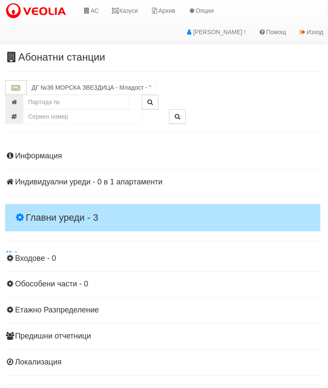
click at [37, 207] on h4 "Главни уреди - 3" at bounding box center [162, 217] width 315 height 27
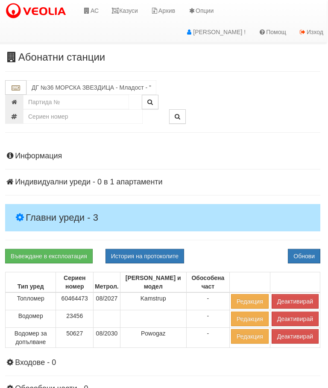
click at [157, 257] on button "История на протоколите" at bounding box center [144, 256] width 79 height 15
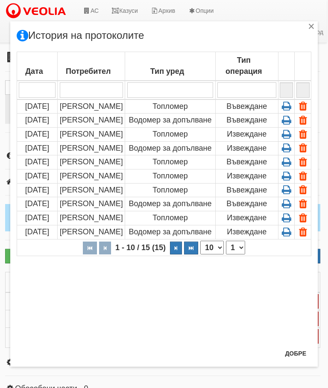
click at [289, 122] on icon at bounding box center [286, 120] width 13 height 8
click at [314, 28] on div "×" at bounding box center [311, 27] width 9 height 9
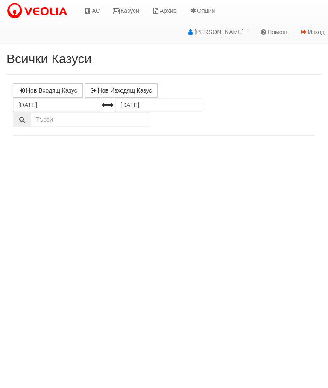
select select "10"
select select "1"
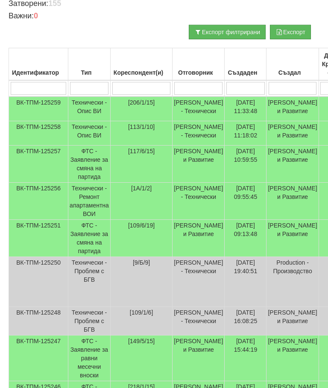
scroll to position [170, 2]
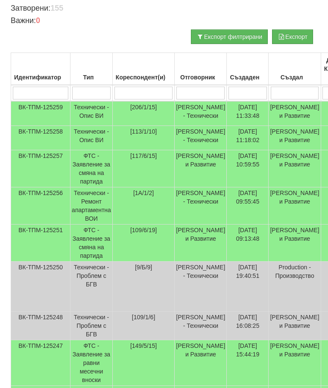
click at [131, 88] on input "search" at bounding box center [143, 93] width 58 height 13
type input "1"
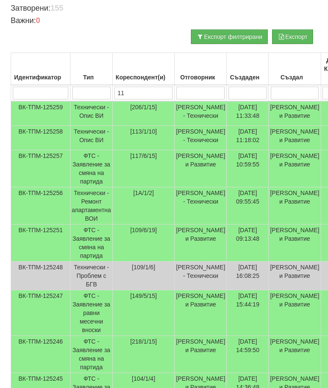
type input "113"
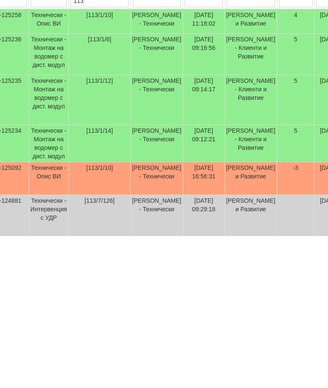
scroll to position [110, 16]
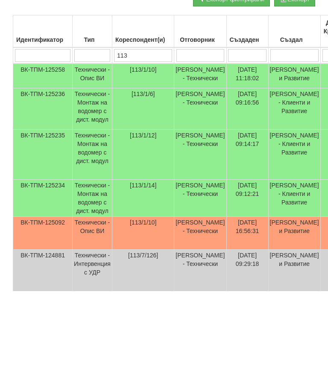
type input "113"
click at [95, 161] on td "Технически - Опис ВИ" at bounding box center [93, 173] width 40 height 25
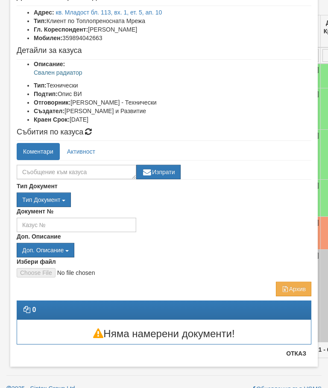
scroll to position [55, 0]
click at [299, 353] on button "Отказ" at bounding box center [296, 354] width 30 height 14
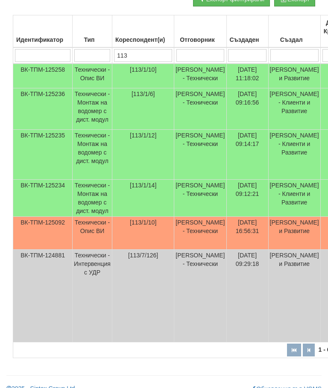
click at [92, 243] on td "Технически - Опис ВИ" at bounding box center [93, 233] width 40 height 33
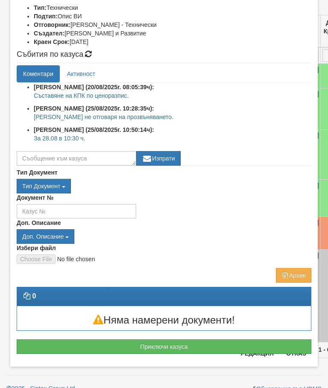
scroll to position [133, 0]
click at [301, 353] on button "Отказ" at bounding box center [296, 354] width 30 height 14
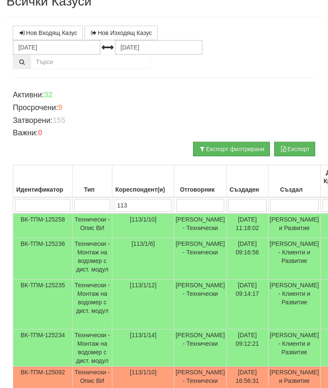
scroll to position [0, 0]
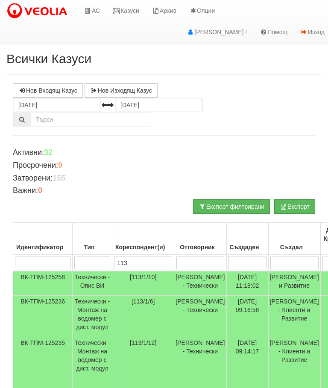
click at [128, 17] on link "Казуси" at bounding box center [125, 10] width 39 height 21
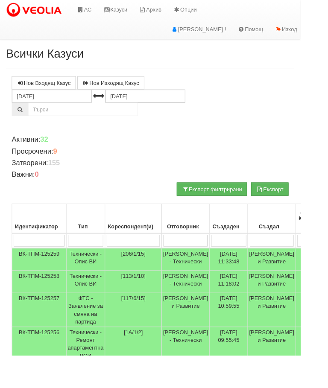
click at [129, 3] on link "Казуси" at bounding box center [125, 10] width 39 height 21
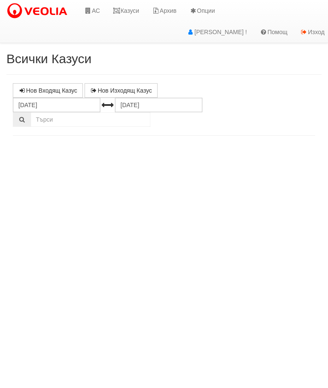
select select "10"
select select "1"
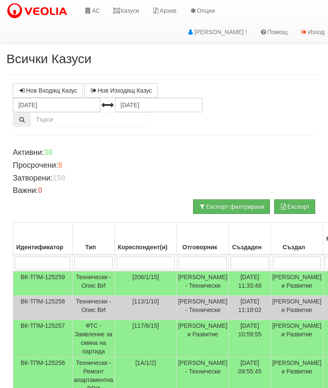
click at [92, 280] on td "Технически - Опис ВИ" at bounding box center [94, 283] width 42 height 25
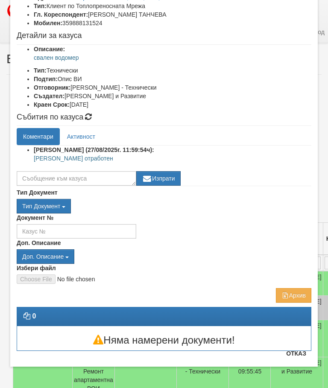
scroll to position [70, 0]
click at [295, 354] on button "Отказ" at bounding box center [296, 354] width 30 height 14
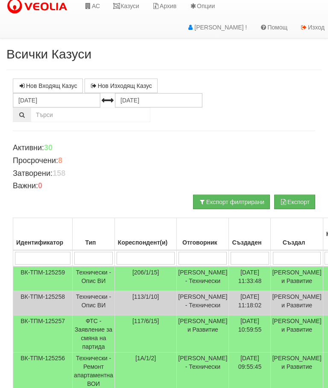
scroll to position [0, 0]
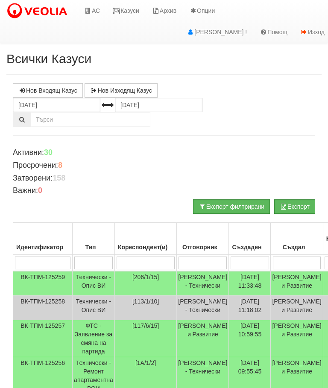
click at [131, 9] on link "Казуси" at bounding box center [125, 10] width 39 height 21
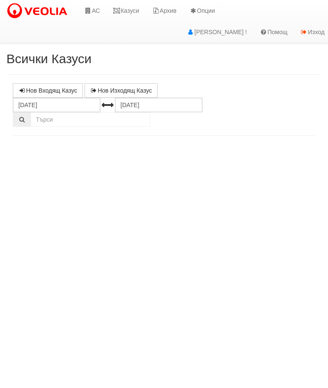
select select "10"
select select "1"
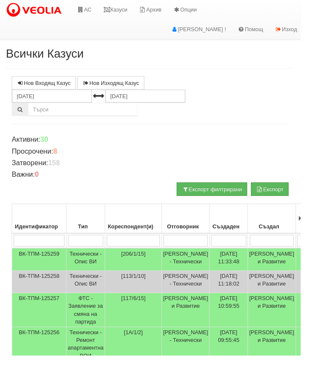
click at [130, 10] on link "Казуси" at bounding box center [125, 10] width 39 height 21
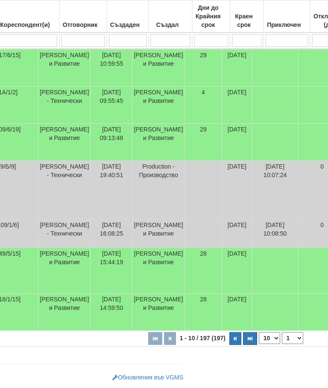
scroll to position [332, 143]
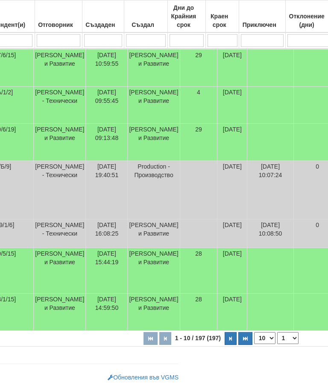
click at [224, 341] on button "button" at bounding box center [230, 338] width 12 height 13
select select "2"
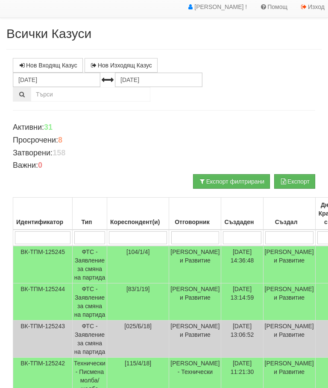
scroll to position [0, 0]
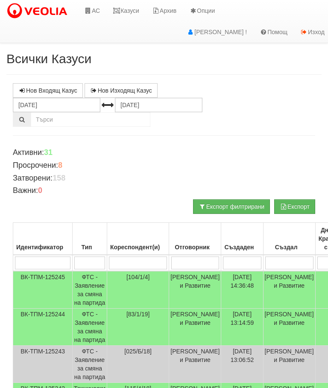
click at [125, 11] on link "Казуси" at bounding box center [125, 10] width 39 height 21
